Goal: Information Seeking & Learning: Learn about a topic

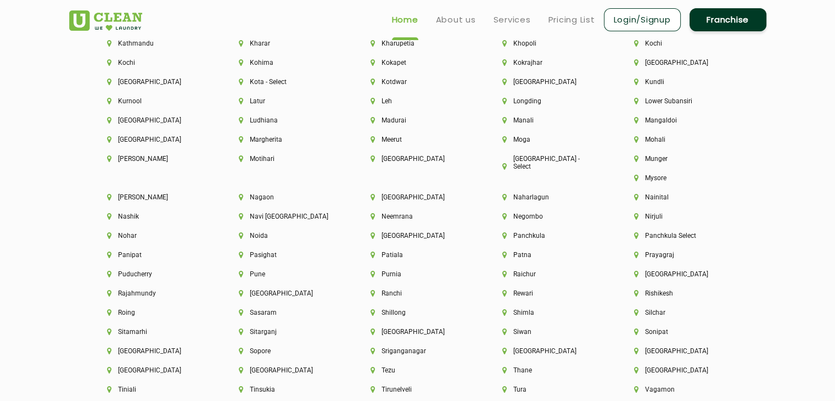
scroll to position [2798, 0]
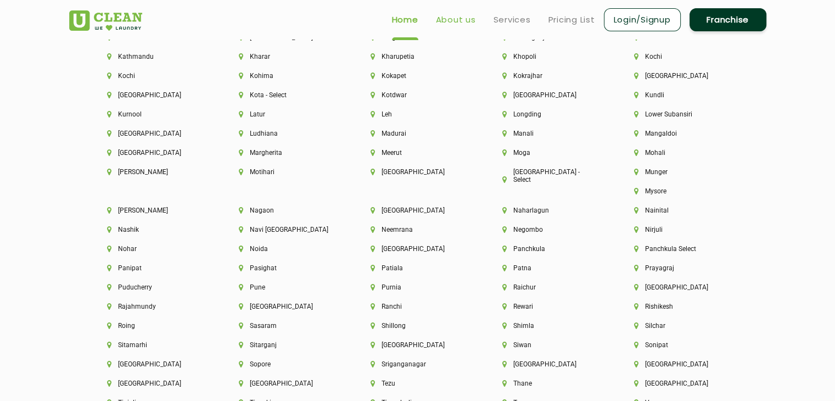
click at [459, 18] on link "About us" at bounding box center [456, 19] width 40 height 13
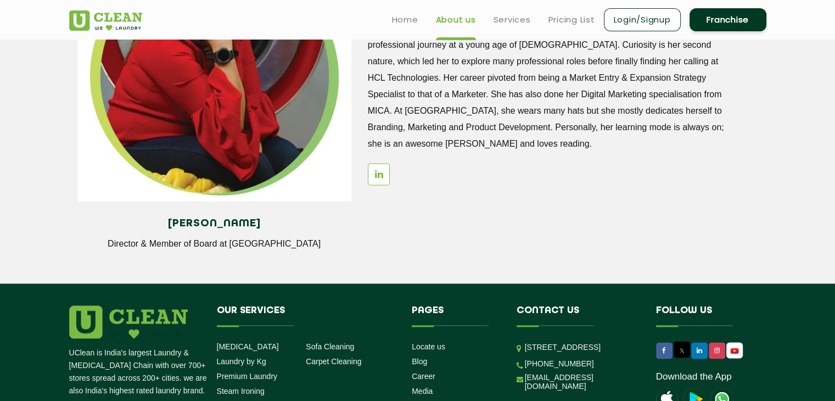
scroll to position [1361, 0]
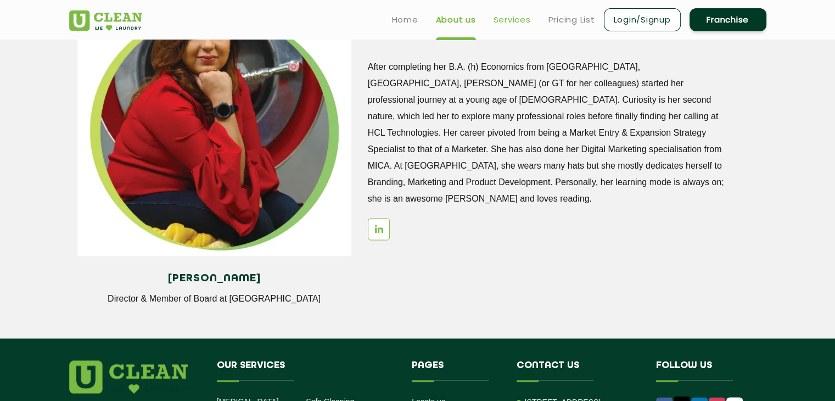
click at [512, 19] on link "Services" at bounding box center [512, 19] width 37 height 13
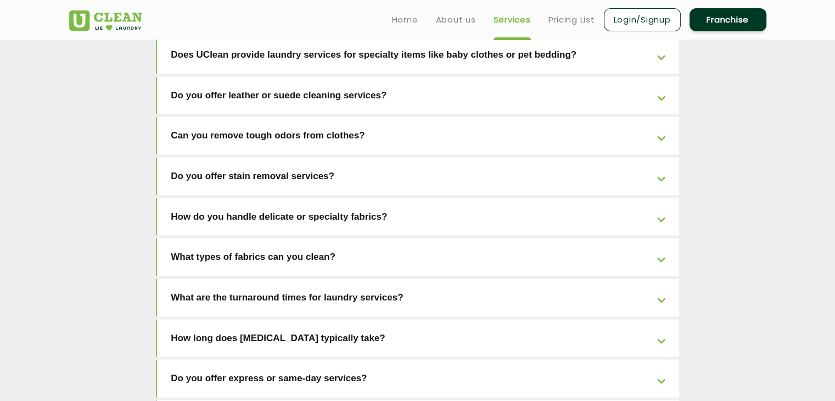
scroll to position [2211, 0]
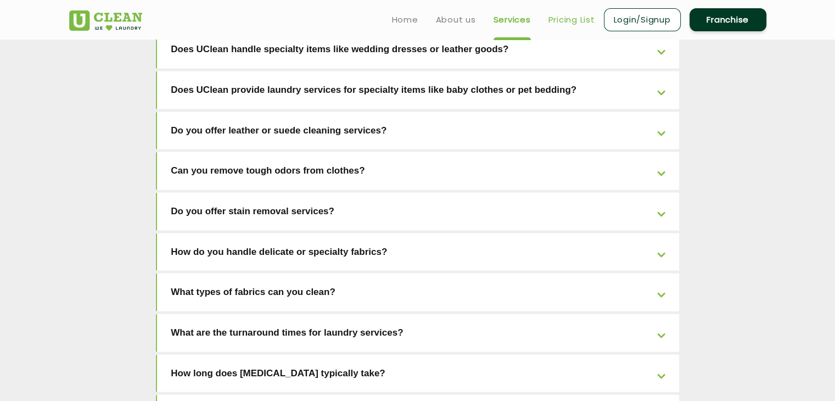
click at [570, 21] on link "Pricing List" at bounding box center [571, 19] width 47 height 13
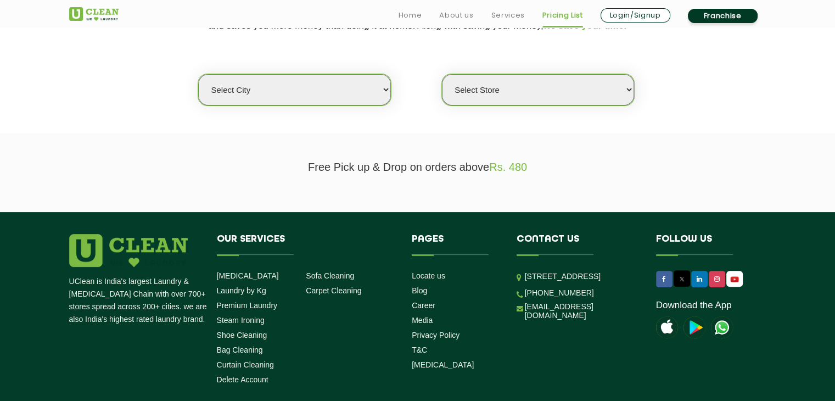
scroll to position [274, 0]
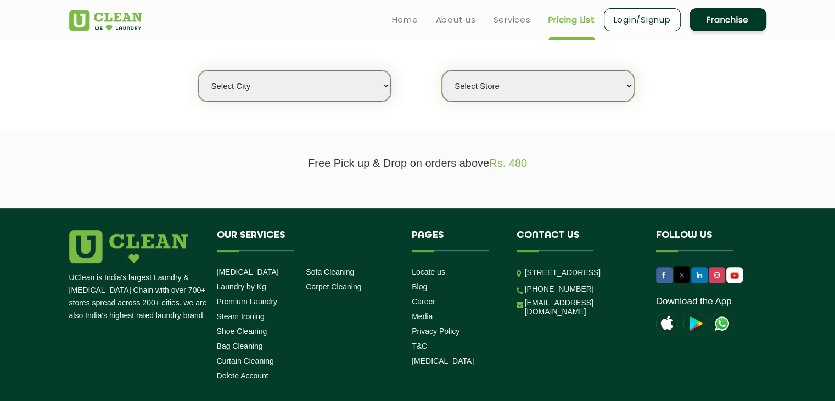
click at [382, 86] on select "Select city [GEOGRAPHIC_DATA] [GEOGRAPHIC_DATA] [GEOGRAPHIC_DATA] [GEOGRAPHIC_D…" at bounding box center [294, 85] width 192 height 31
click at [631, 87] on select "Select Store" at bounding box center [538, 85] width 192 height 31
click at [388, 82] on select "Select city [GEOGRAPHIC_DATA] [GEOGRAPHIC_DATA] [GEOGRAPHIC_DATA] [GEOGRAPHIC_D…" at bounding box center [294, 85] width 192 height 31
select select "99"
click at [198, 70] on select "Select city [GEOGRAPHIC_DATA] [GEOGRAPHIC_DATA] [GEOGRAPHIC_DATA] [GEOGRAPHIC_D…" at bounding box center [294, 85] width 192 height 31
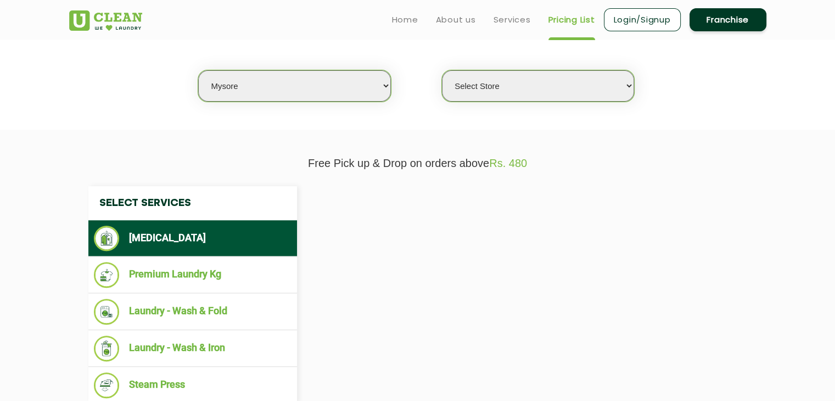
select select "0"
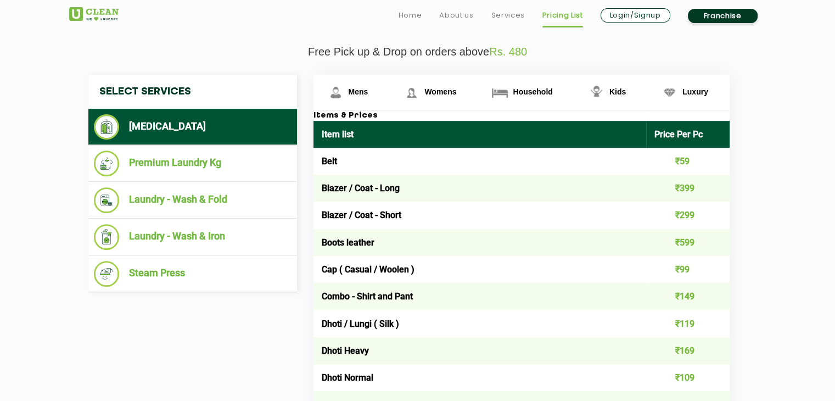
scroll to position [402, 0]
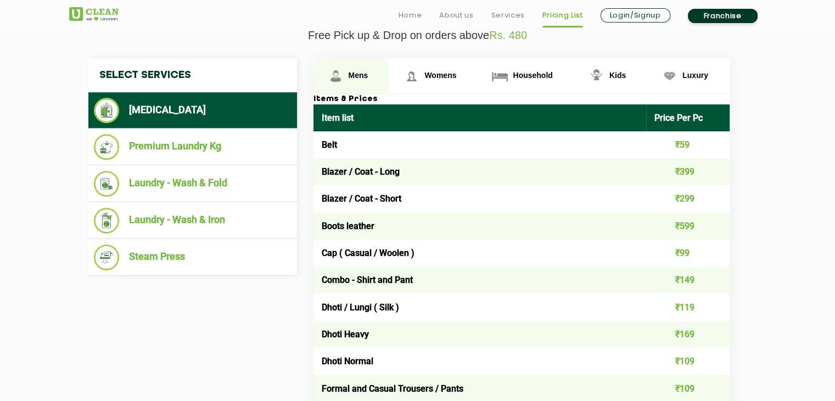
click at [352, 72] on span "Mens" at bounding box center [359, 75] width 20 height 9
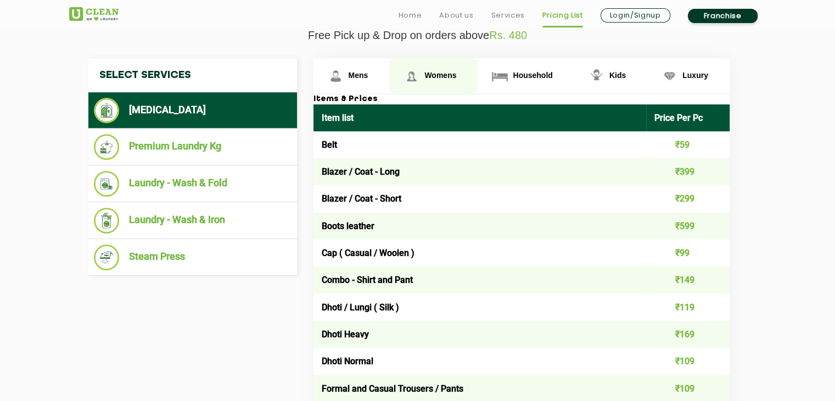
click at [443, 76] on span "Womens" at bounding box center [440, 75] width 32 height 9
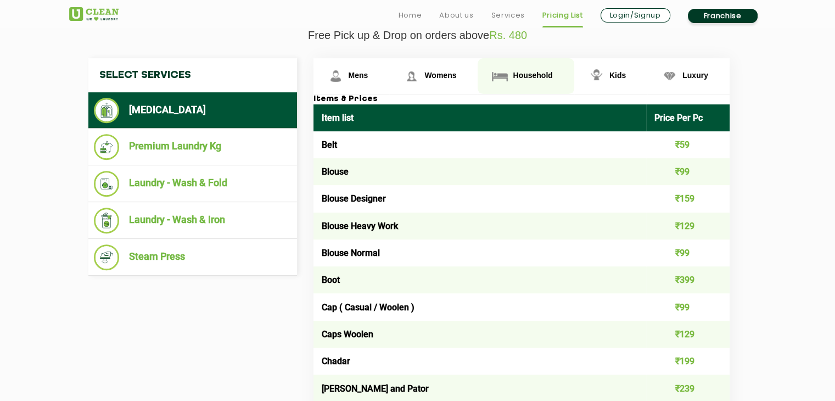
click at [531, 71] on span "Household" at bounding box center [533, 75] width 40 height 9
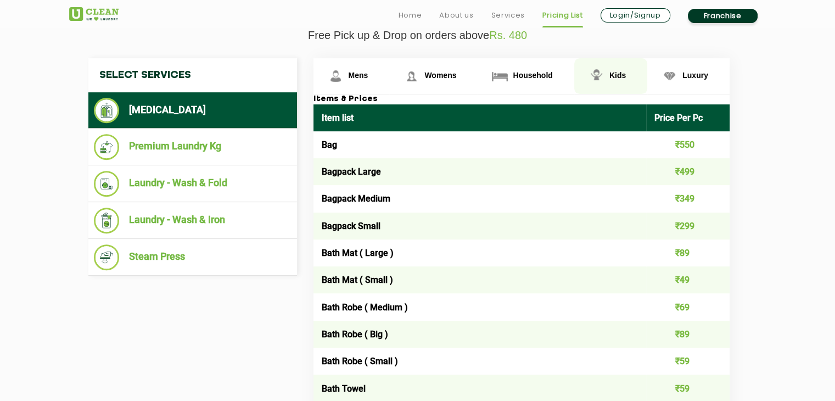
click at [619, 75] on span "Kids" at bounding box center [617, 75] width 16 height 9
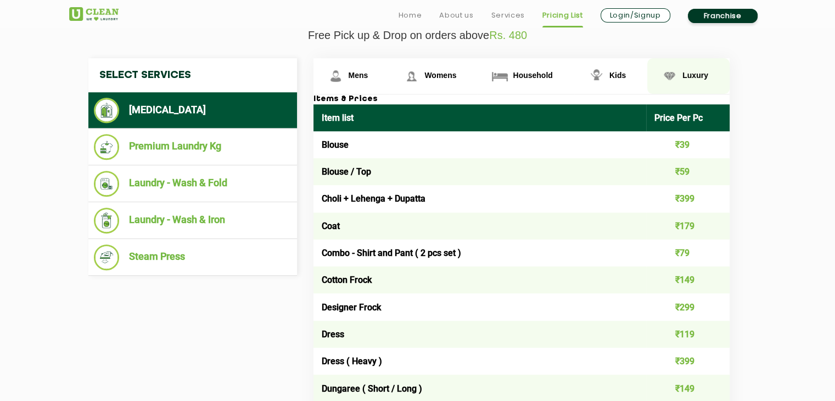
click at [696, 76] on span "Luxury" at bounding box center [695, 75] width 26 height 9
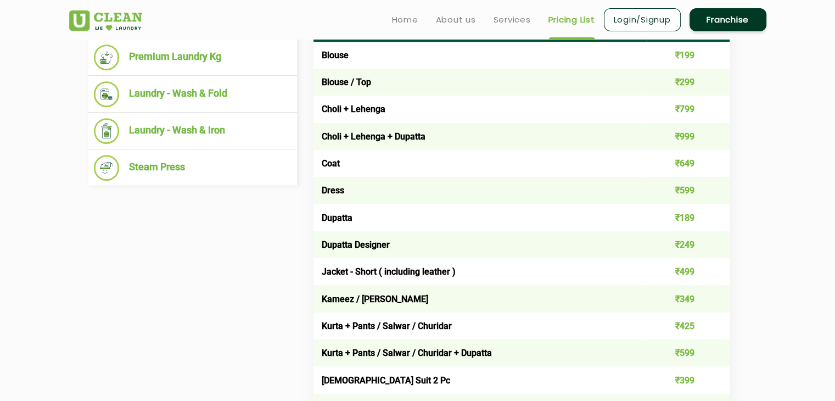
scroll to position [442, 0]
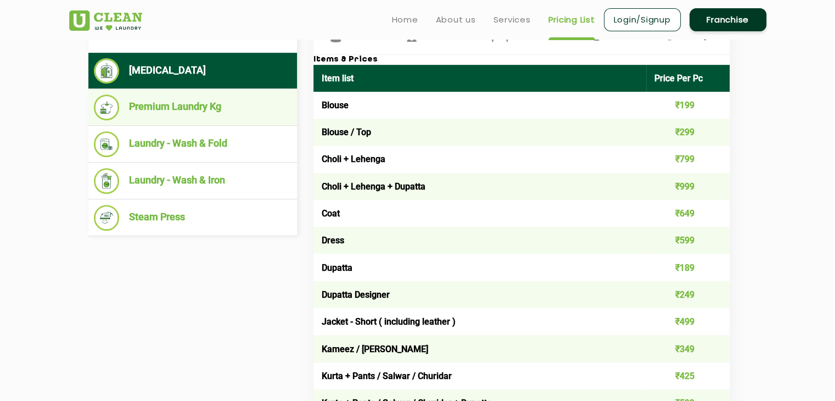
click at [178, 105] on li "Premium Laundry Kg" at bounding box center [193, 107] width 198 height 26
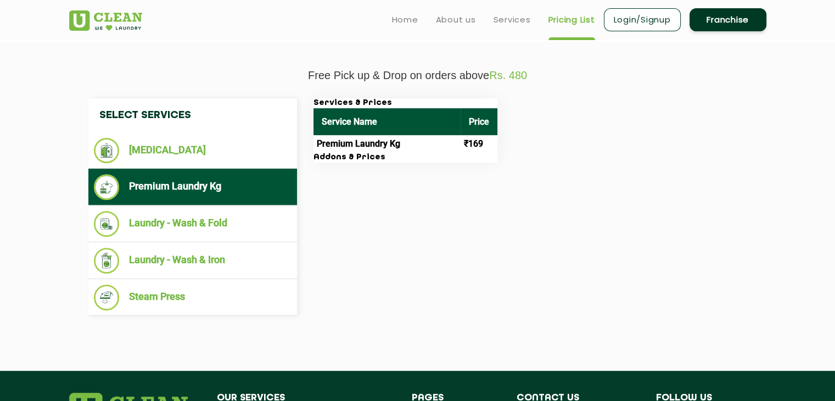
scroll to position [350, 0]
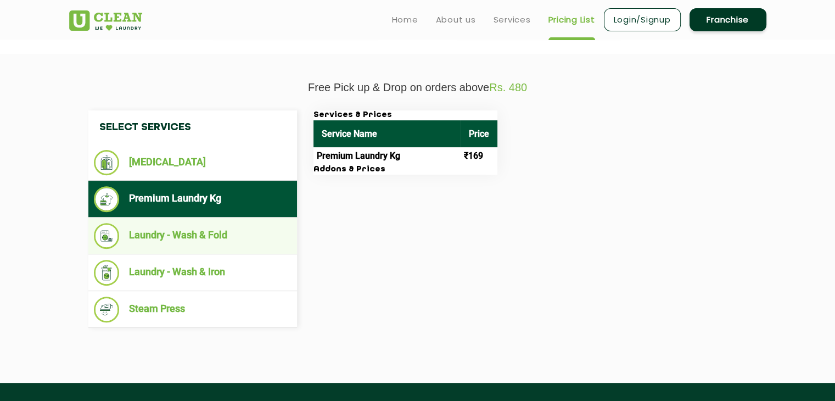
click at [158, 240] on li "Laundry - Wash & Fold" at bounding box center [193, 236] width 198 height 26
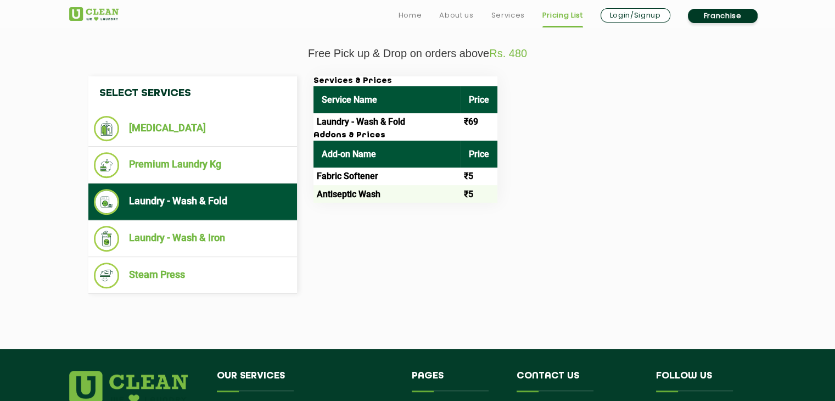
scroll to position [387, 0]
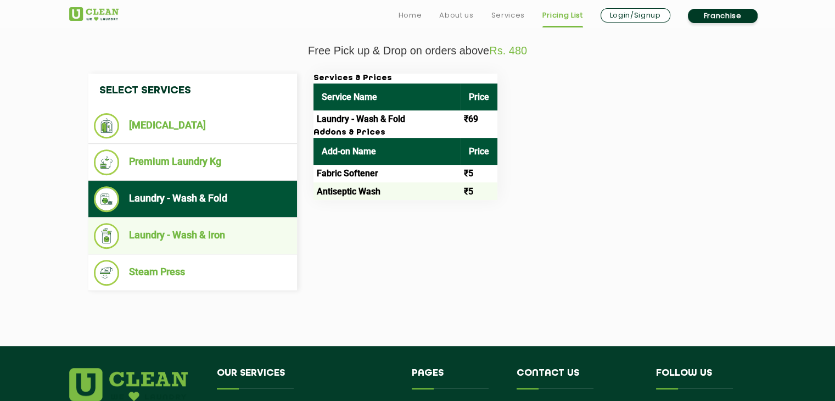
click at [201, 231] on li "Laundry - Wash & Iron" at bounding box center [193, 236] width 198 height 26
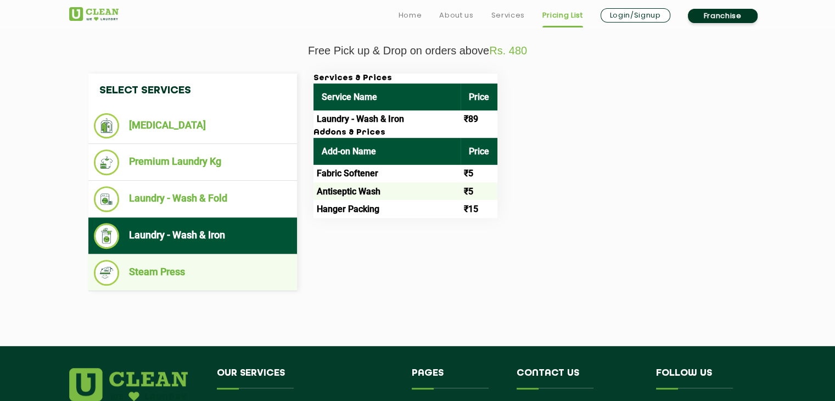
click at [215, 271] on li "Steam Press" at bounding box center [193, 273] width 198 height 26
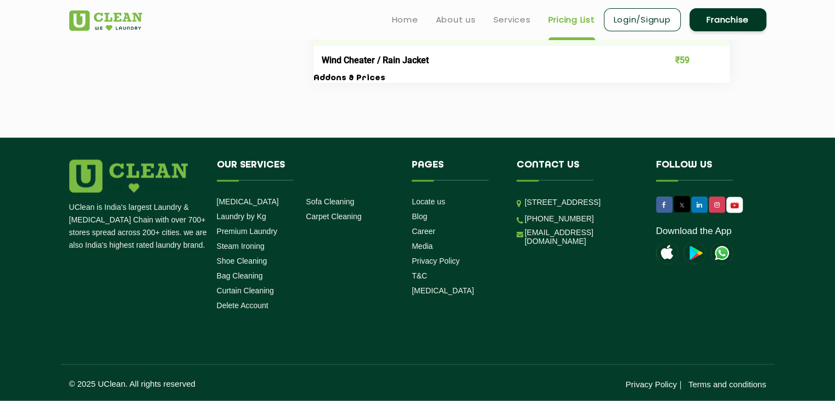
scroll to position [0, 0]
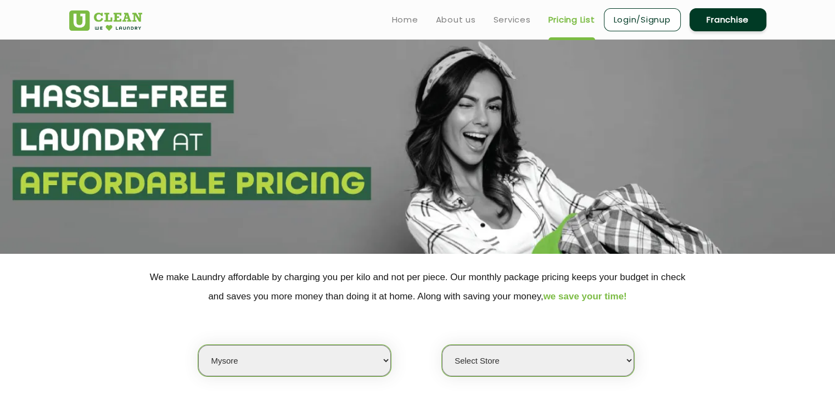
click at [660, 15] on link "Login/Signup" at bounding box center [642, 19] width 77 height 23
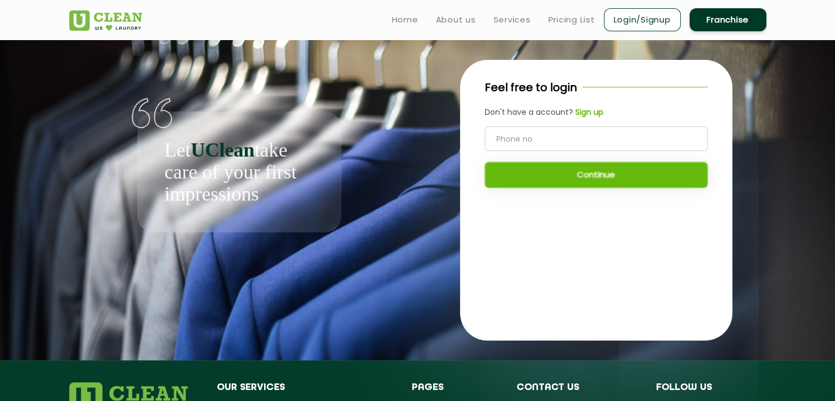
click at [730, 18] on link "Franchise" at bounding box center [728, 19] width 77 height 23
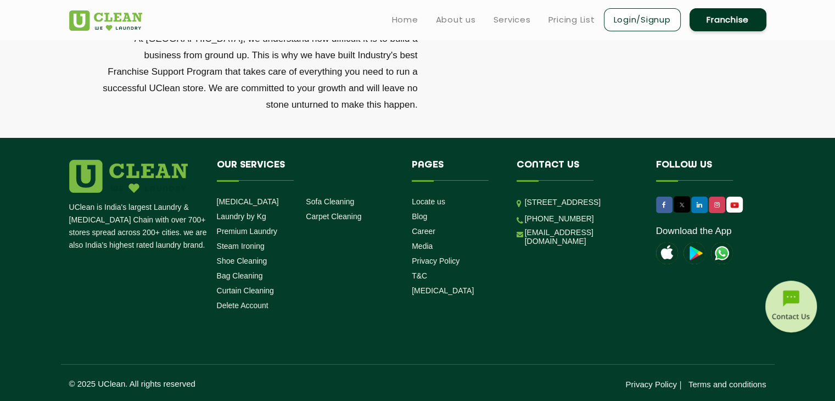
scroll to position [3755, 0]
click at [640, 18] on link "Login/Signup" at bounding box center [642, 19] width 77 height 23
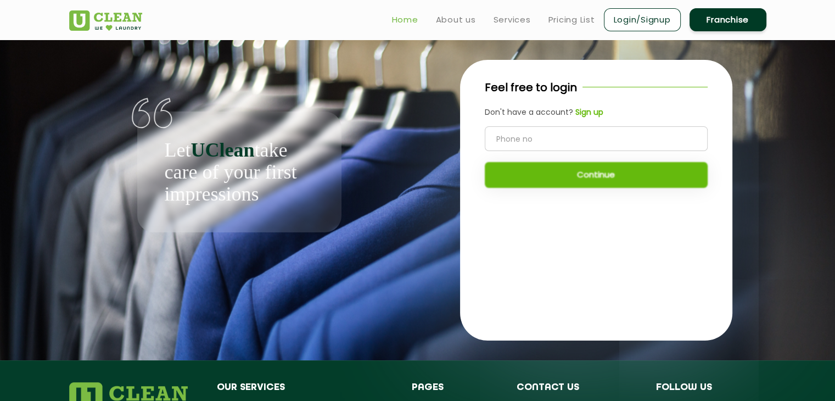
click at [402, 21] on link "Home" at bounding box center [405, 19] width 26 height 13
